Goal: Navigation & Orientation: Find specific page/section

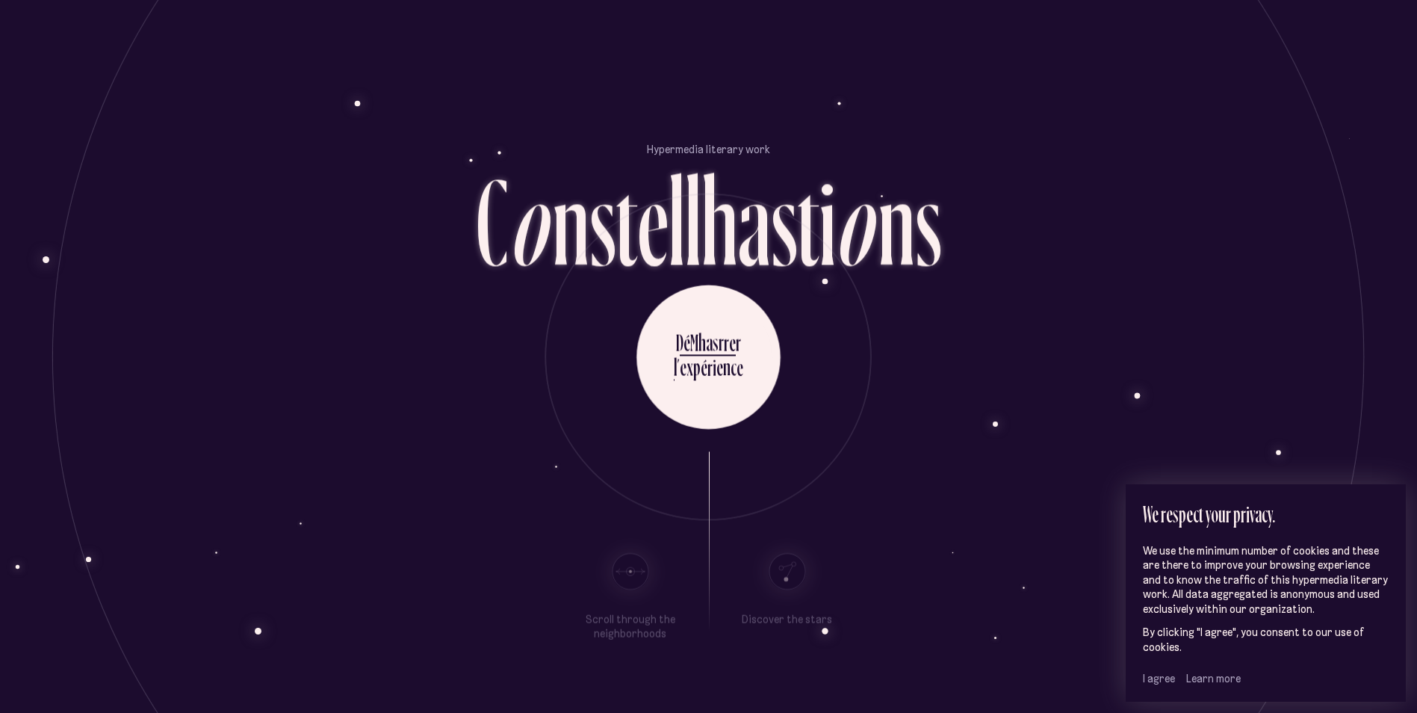
click at [1156, 684] on span "I agree" at bounding box center [1159, 678] width 32 height 13
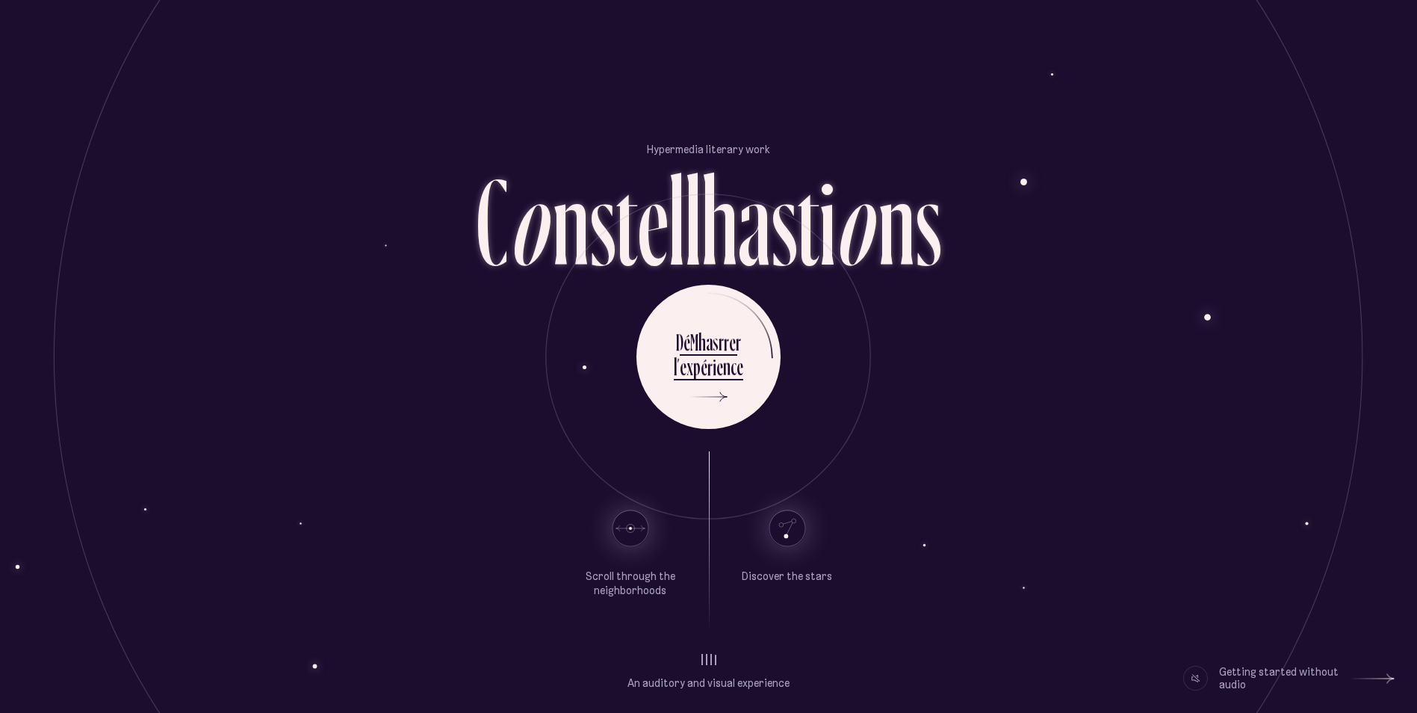
click at [636, 527] on use at bounding box center [630, 528] width 36 height 36
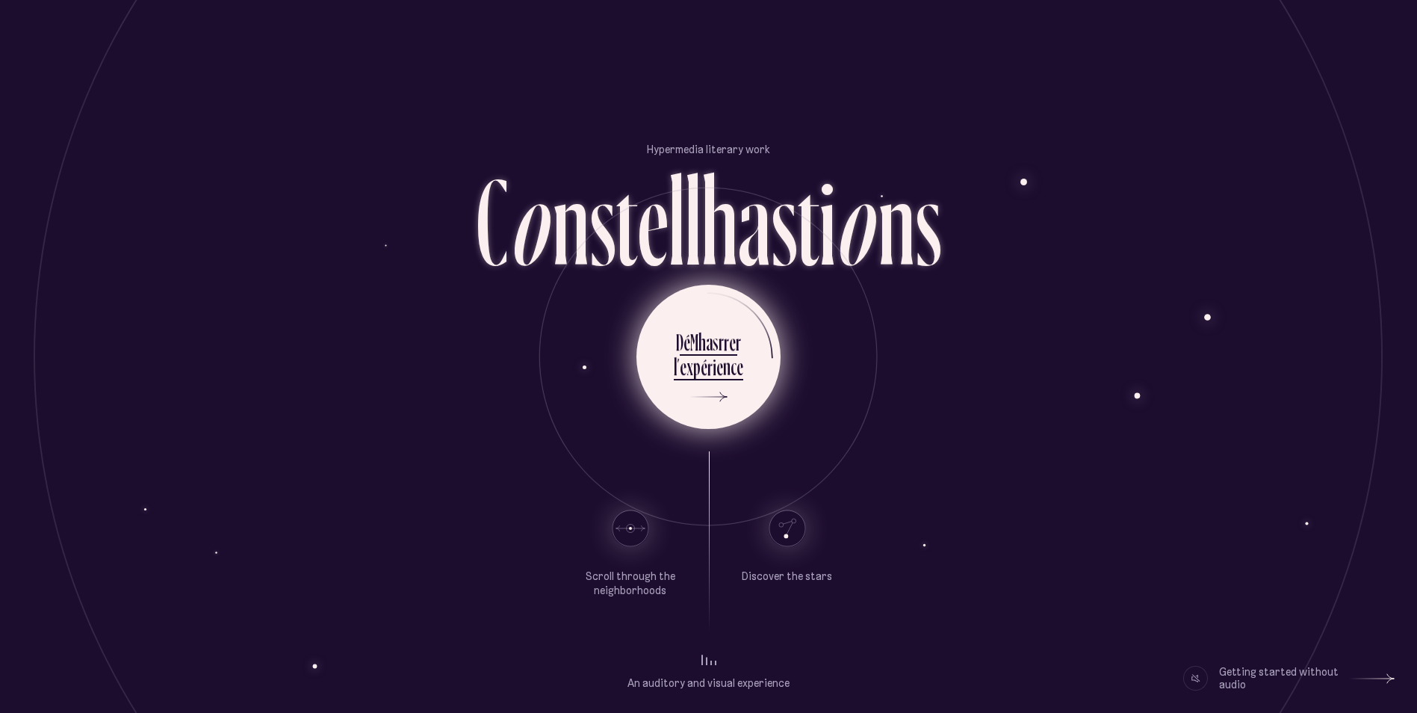
click at [700, 379] on div "p" at bounding box center [696, 366] width 7 height 29
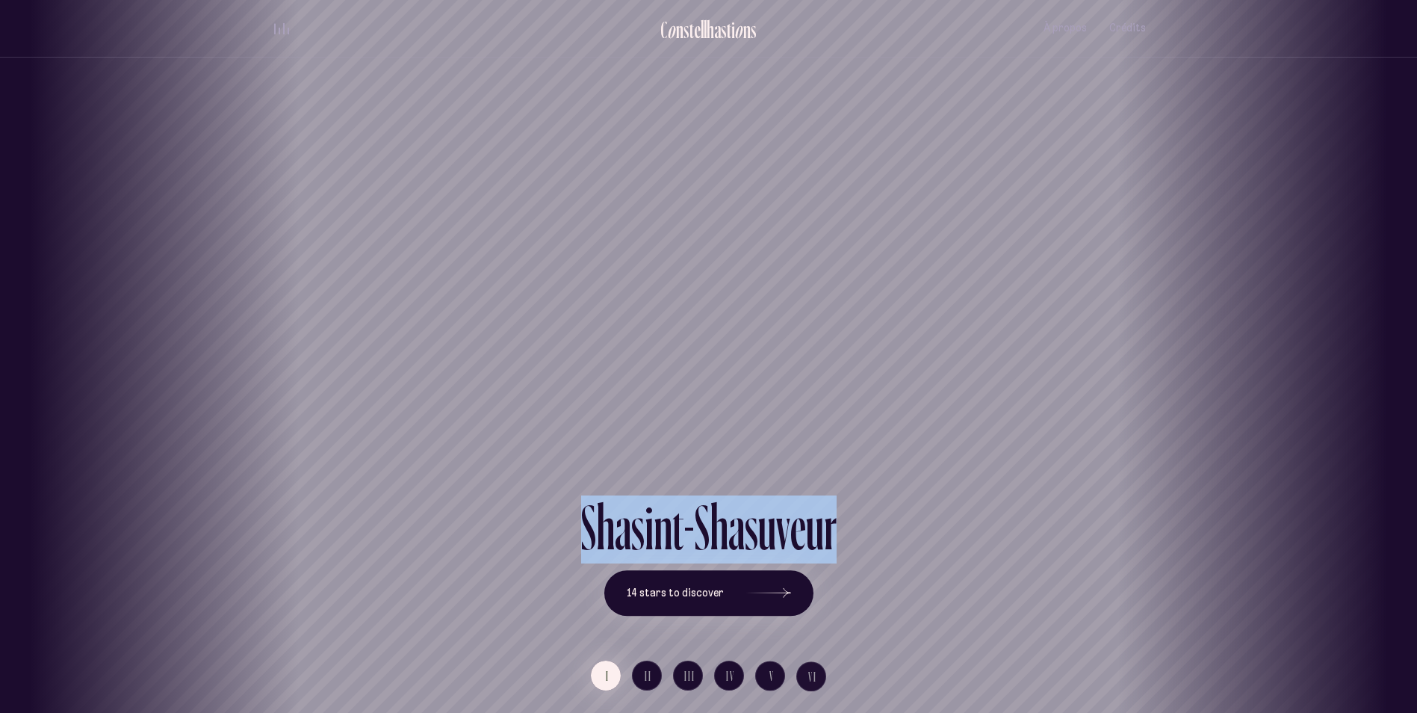
drag, startPoint x: 975, startPoint y: 518, endPoint x: 593, endPoint y: 440, distance: 389.7
click at [593, 440] on div "Old Quebec [GEOGRAPHIC_DATA] [GEOGRAPHIC_DATA] [GEOGRAPHIC_DATA] [GEOGRAPHIC_DA…" at bounding box center [708, 356] width 1417 height 713
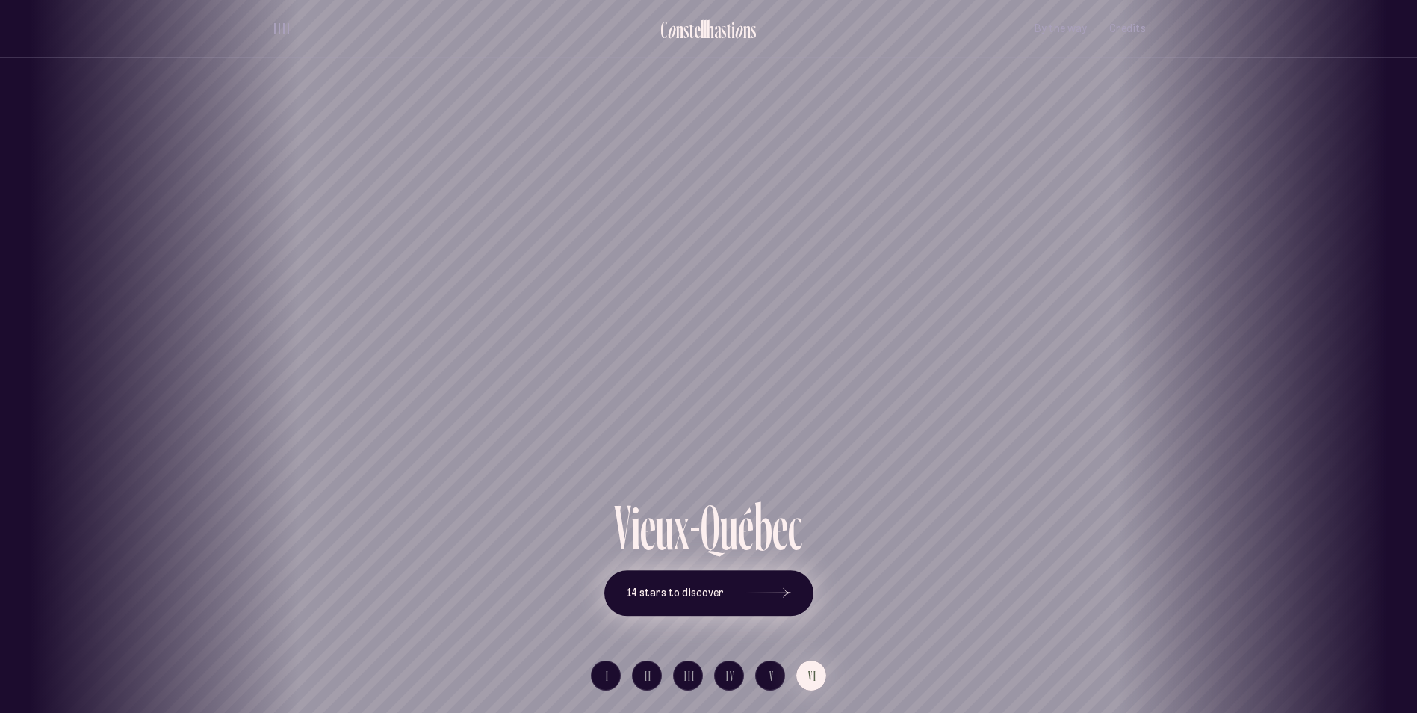
click at [786, 600] on icon at bounding box center [768, 593] width 45 height 112
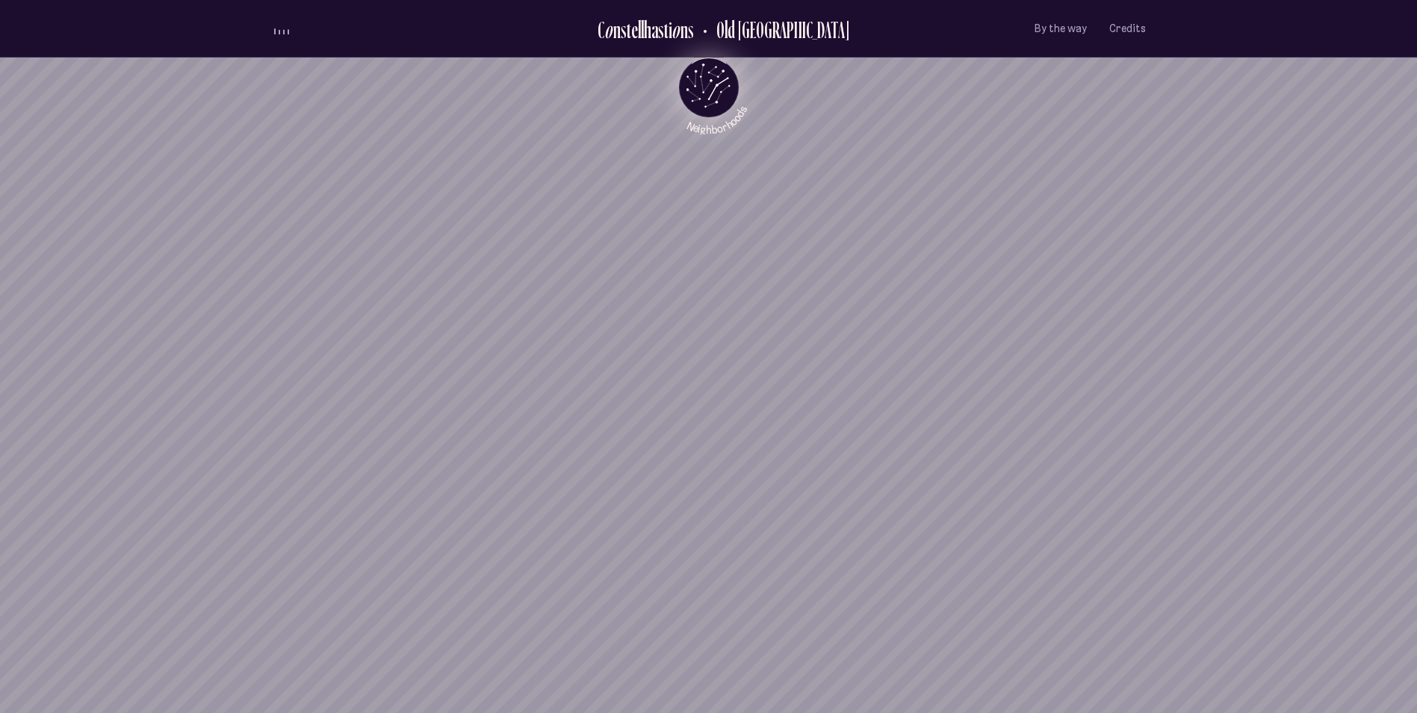
click at [734, 422] on div "Loader C o n s t e l l has t i o n s Old Quebec By the way Credits Menu Neighbo…" at bounding box center [708, 356] width 1417 height 713
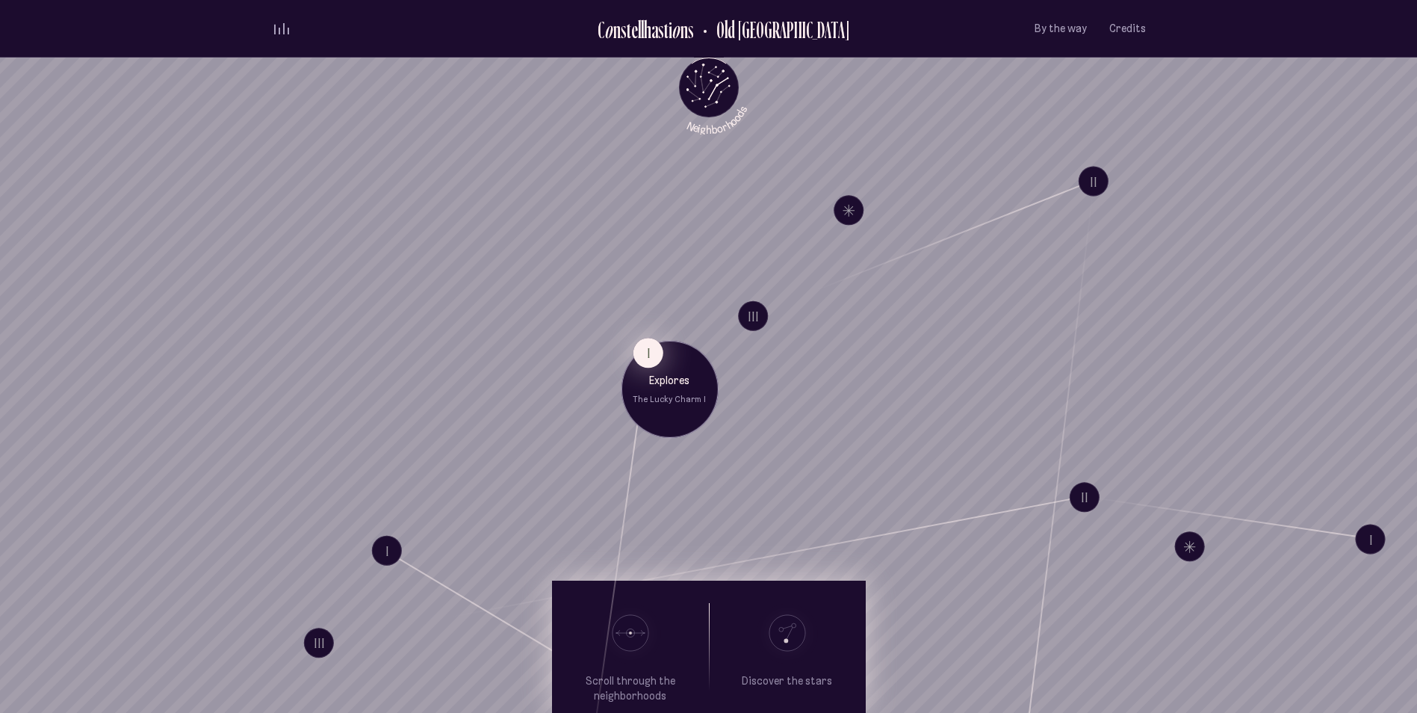
click at [652, 356] on button "I" at bounding box center [648, 353] width 30 height 30
